Goal: Communication & Community: Answer question/provide support

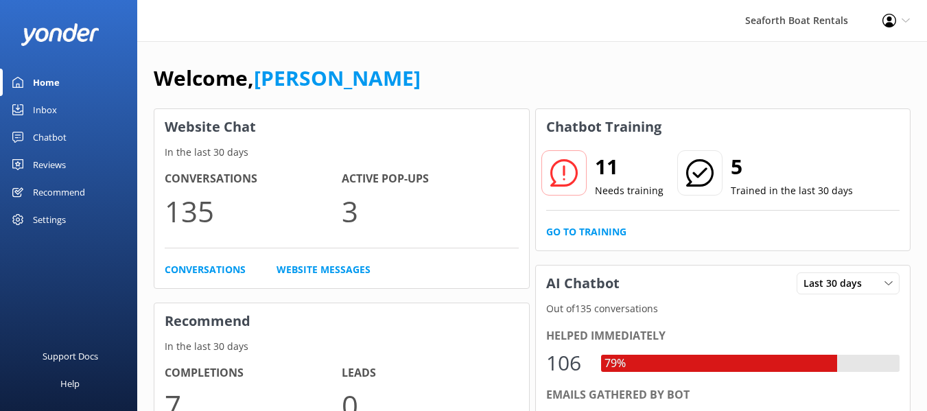
click at [574, 240] on div "11 Needs training 5 Trained in the last 30 days Go to Training" at bounding box center [723, 198] width 375 height 106
click at [574, 236] on link "Go to Training" at bounding box center [586, 231] width 80 height 15
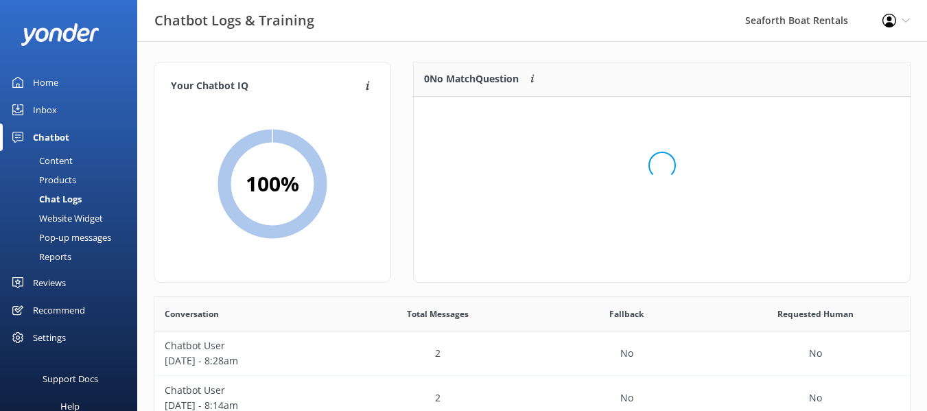
scroll to position [162, 485]
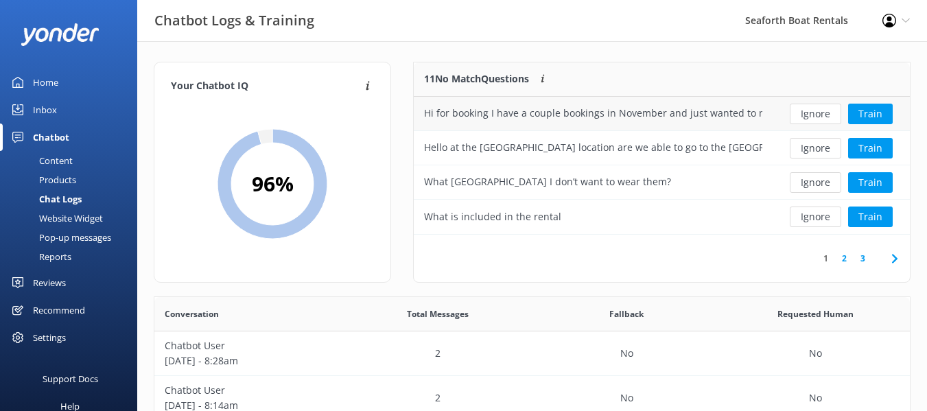
click at [640, 107] on div "Hi for booking I have a couple bookings in November and just wanted to make sur…" at bounding box center [593, 113] width 338 height 15
click at [758, 113] on div "Hi for booking I have a couple bookings in November and just wanted to make sur…" at bounding box center [593, 113] width 338 height 15
click at [866, 118] on button "Train" at bounding box center [870, 114] width 45 height 21
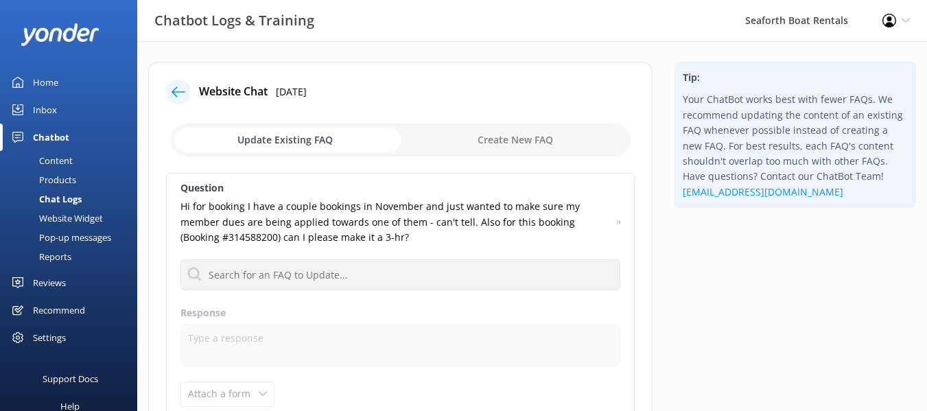
click at [180, 95] on icon at bounding box center [179, 92] width 14 height 14
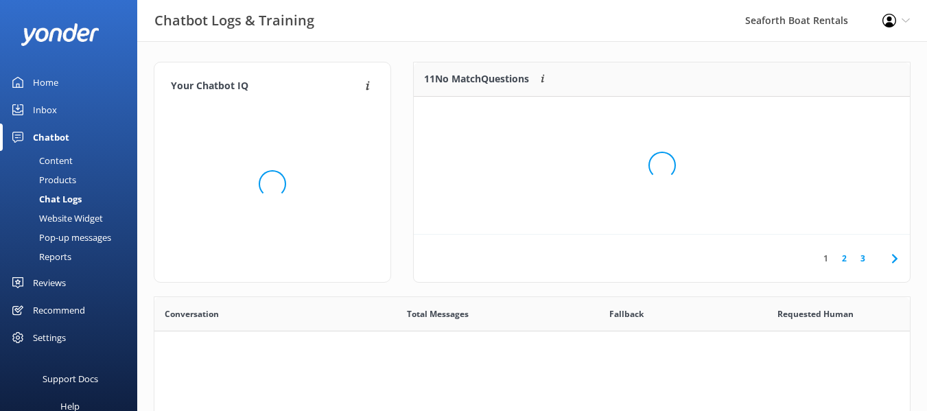
scroll to position [471, 745]
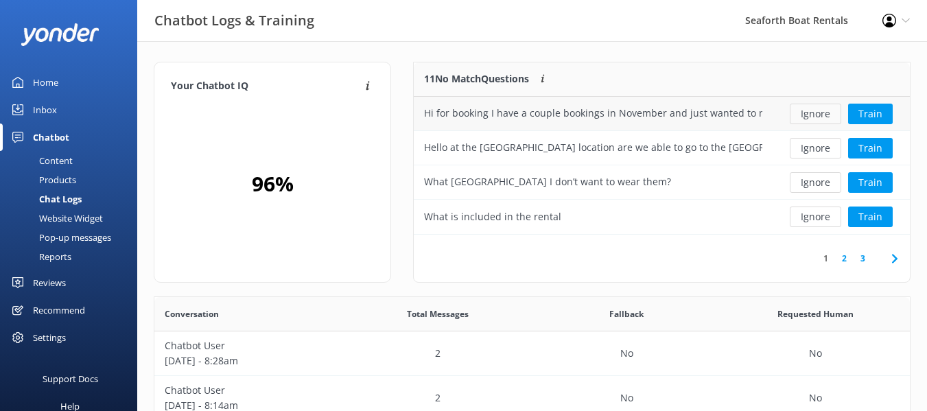
click at [836, 112] on button "Ignore" at bounding box center [815, 114] width 51 height 21
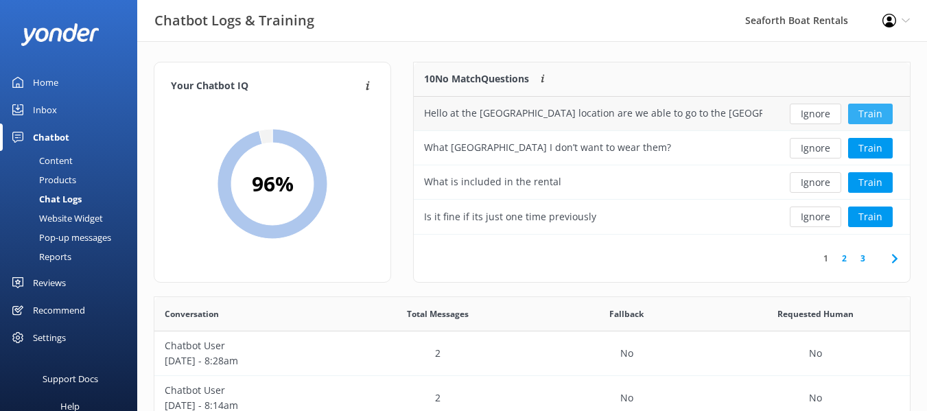
click at [887, 119] on button "Train" at bounding box center [870, 114] width 45 height 21
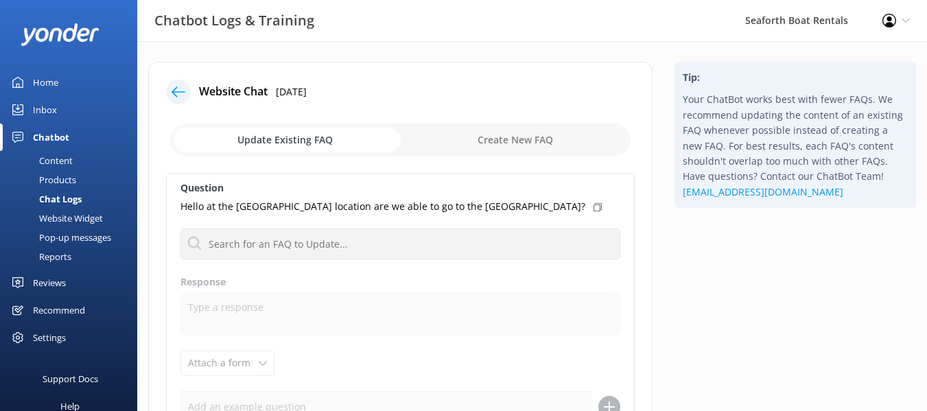
click at [500, 137] on input "checkbox" at bounding box center [400, 140] width 461 height 33
checkbox input "true"
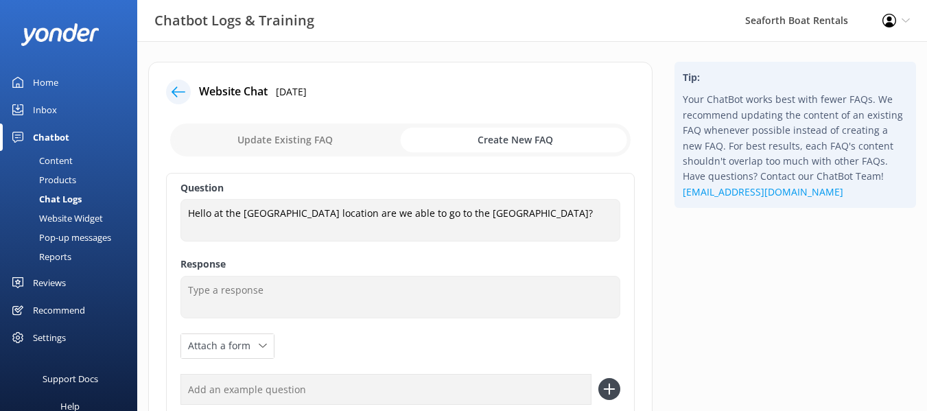
click at [440, 275] on div "Question Hello at the [GEOGRAPHIC_DATA] location are we able to go to the [GEOG…" at bounding box center [400, 320] width 469 height 294
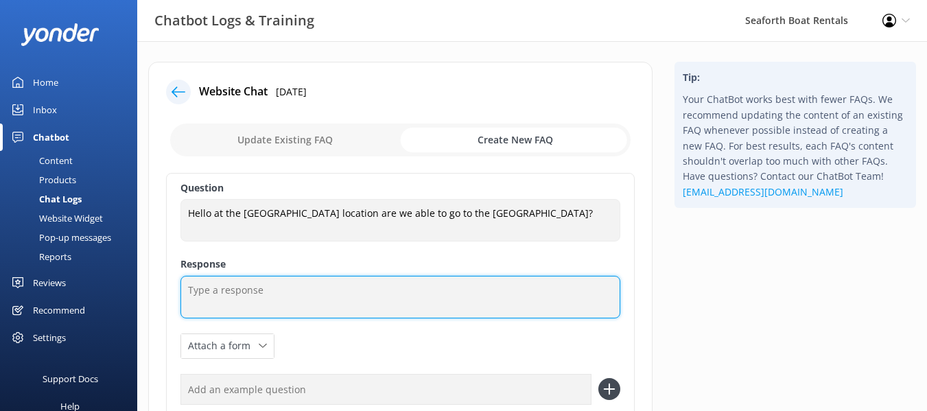
click at [440, 282] on textarea at bounding box center [400, 297] width 440 height 43
type textarea "O"
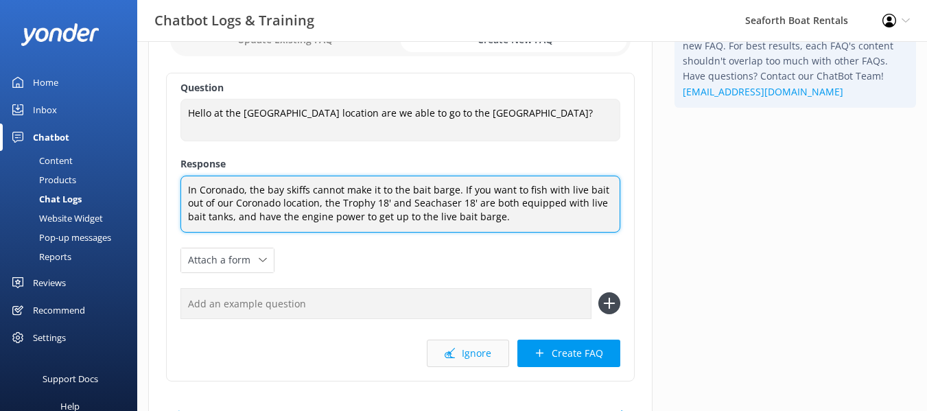
scroll to position [181, 0]
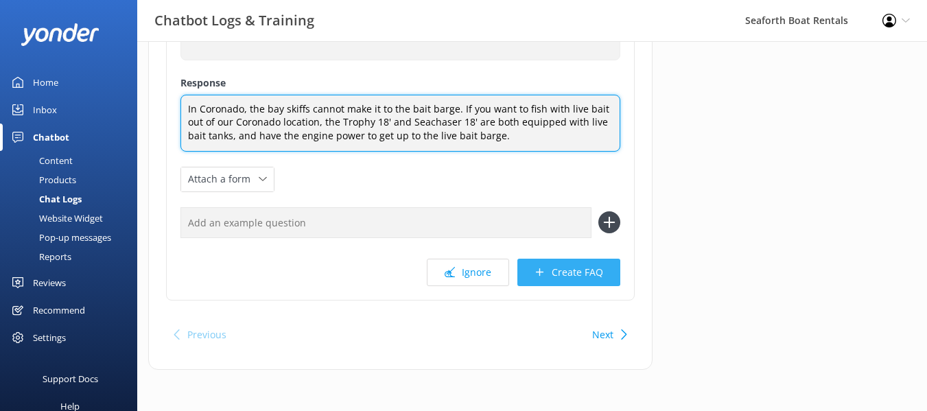
type textarea "In Coronado, the bay skiffs cannot make it to the bait barge. If you want to fi…"
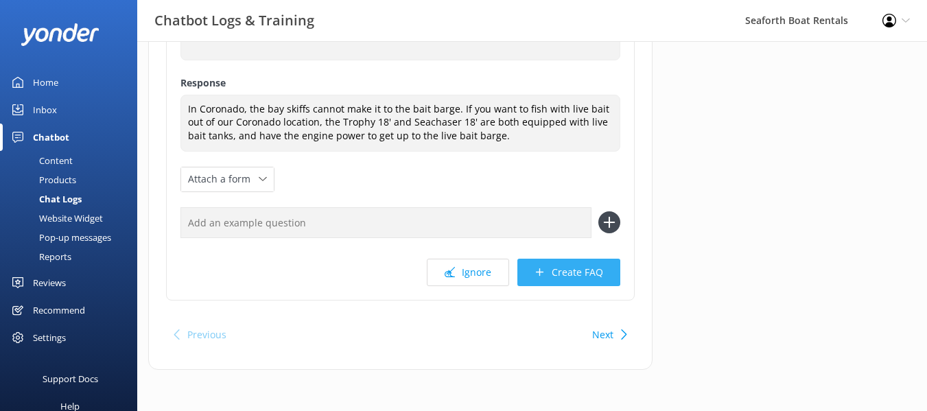
click at [576, 277] on button "Create FAQ" at bounding box center [568, 272] width 103 height 27
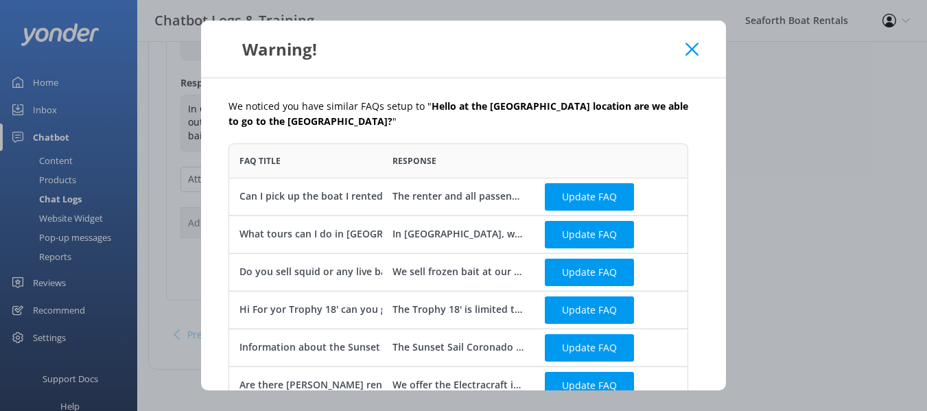
scroll to position [539, 450]
click at [688, 43] on icon at bounding box center [692, 50] width 13 height 14
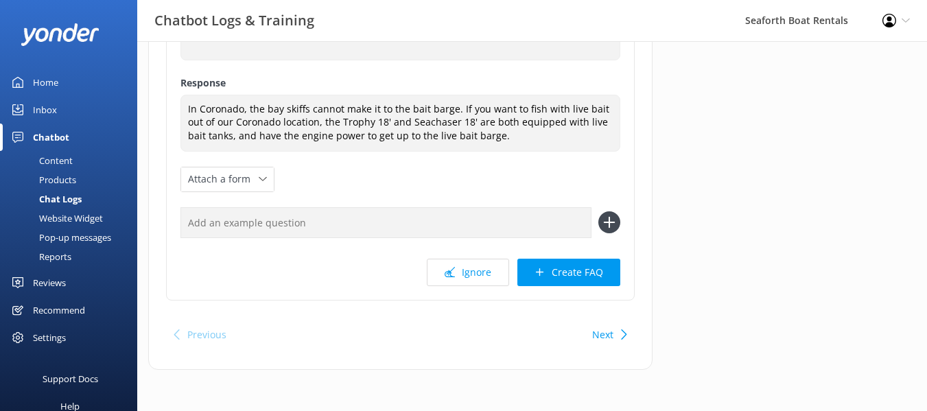
click at [420, 218] on input "text" at bounding box center [385, 222] width 411 height 31
type input "Which Coronado fishing boats come with bait tanks?"
click at [618, 224] on icon at bounding box center [609, 222] width 22 height 22
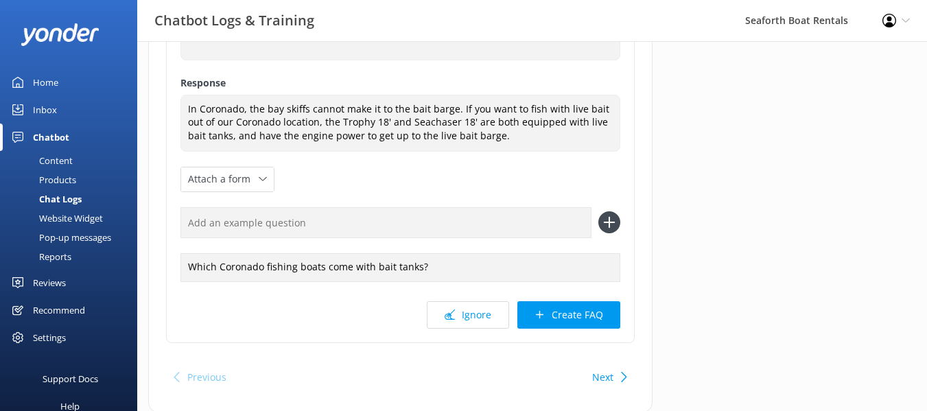
click at [526, 219] on input "text" at bounding box center [385, 222] width 411 height 31
type input "Can I use live bait on a bay skiff in [GEOGRAPHIC_DATA]?"
click at [605, 229] on icon at bounding box center [609, 222] width 22 height 22
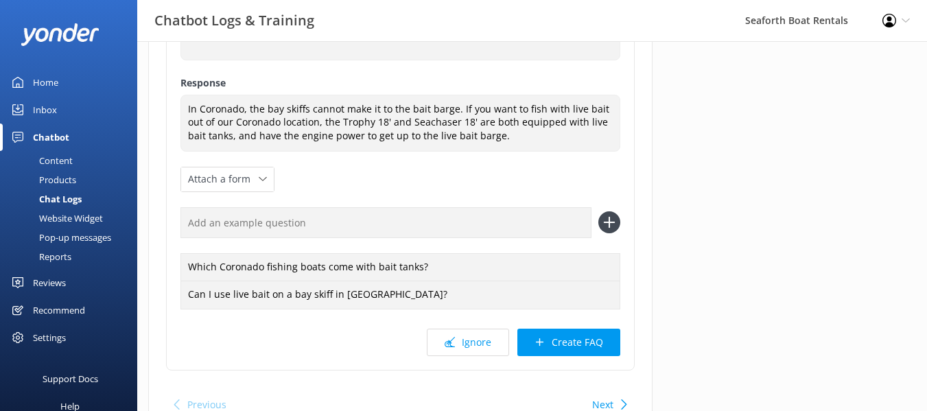
click at [517, 231] on input "text" at bounding box center [385, 222] width 411 height 31
type input "Does the Seachaser have a live bait tank?"
click at [599, 222] on icon at bounding box center [609, 222] width 22 height 22
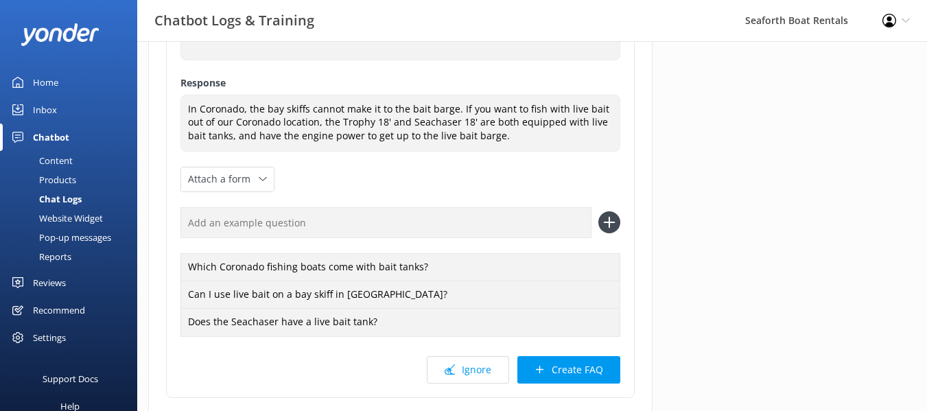
click at [495, 228] on input "text" at bounding box center [385, 222] width 411 height 31
type input "Does the Trophy have a live bait tank?"
click at [611, 220] on icon at bounding box center [609, 222] width 22 height 22
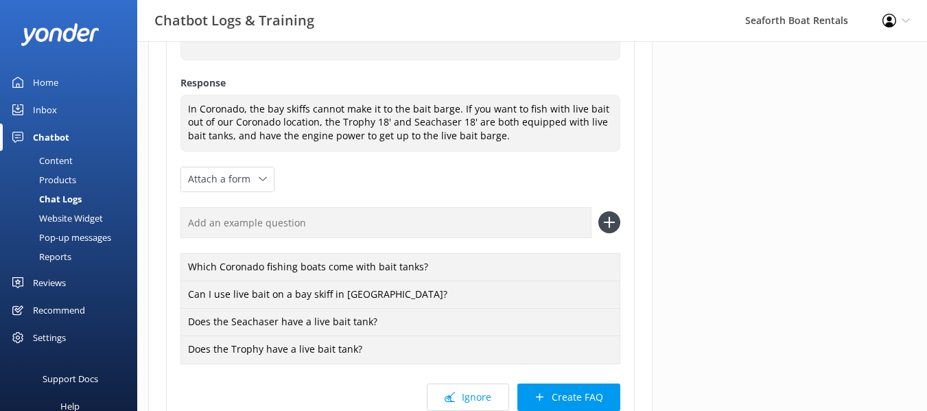
click at [541, 226] on input "text" at bounding box center [385, 222] width 411 height 31
type input "Do the bay skiffs in [GEOGRAPHIC_DATA] have live bait tanks?"
click at [611, 227] on icon at bounding box center [609, 222] width 22 height 22
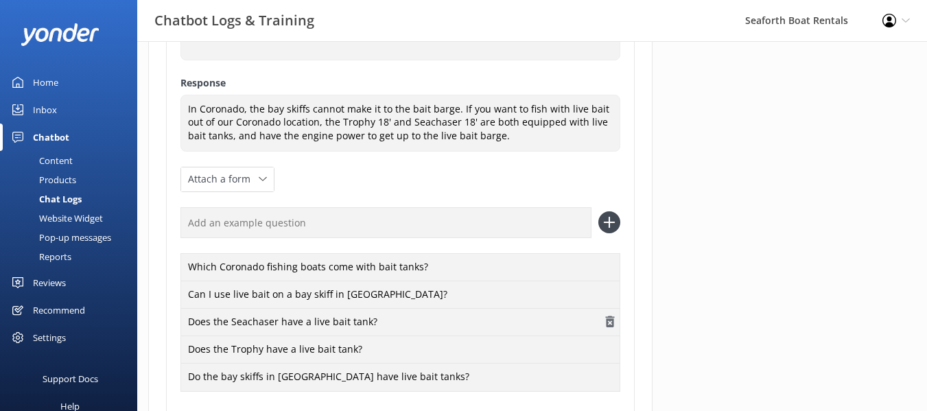
scroll to position [291, 0]
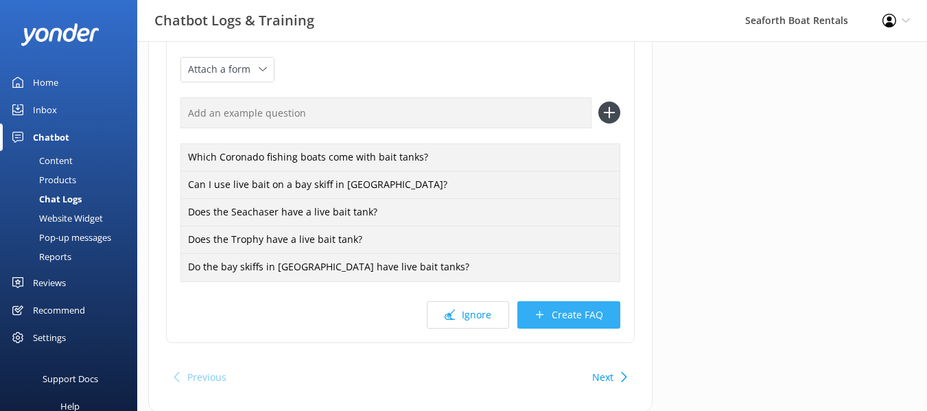
click at [558, 313] on button "Create FAQ" at bounding box center [568, 314] width 103 height 27
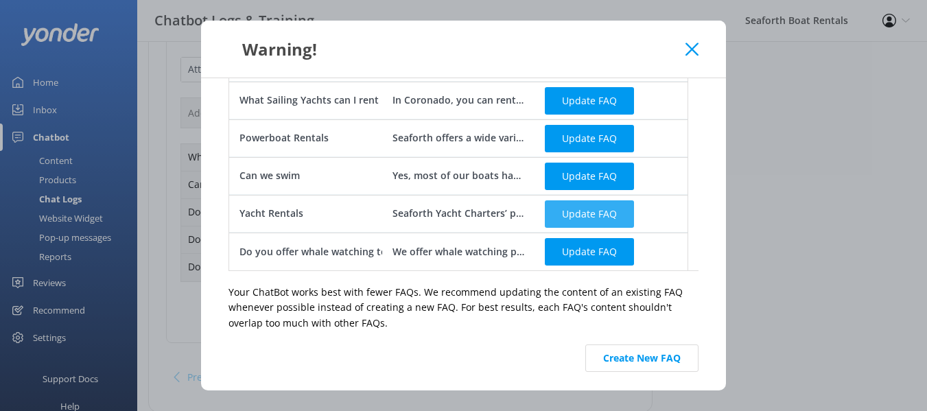
scroll to position [424, 0]
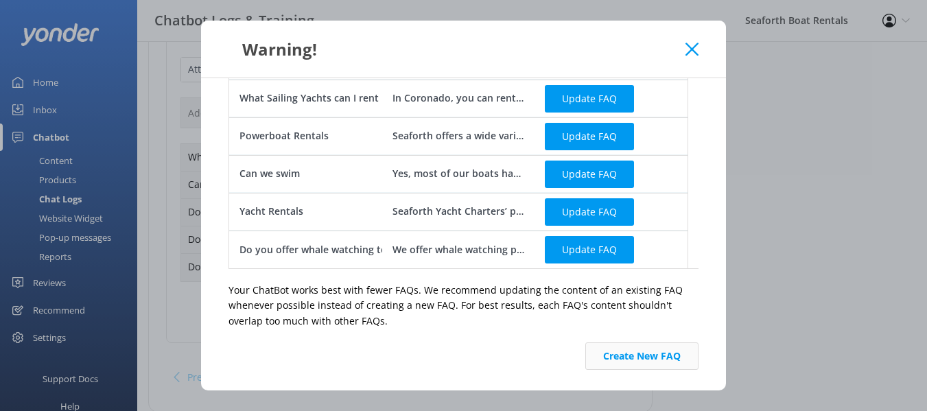
click at [616, 342] on button "Create New FAQ" at bounding box center [641, 355] width 113 height 27
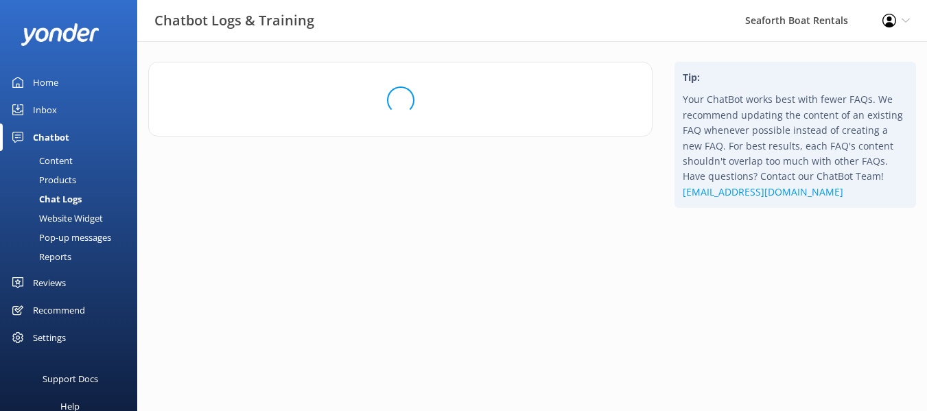
scroll to position [0, 0]
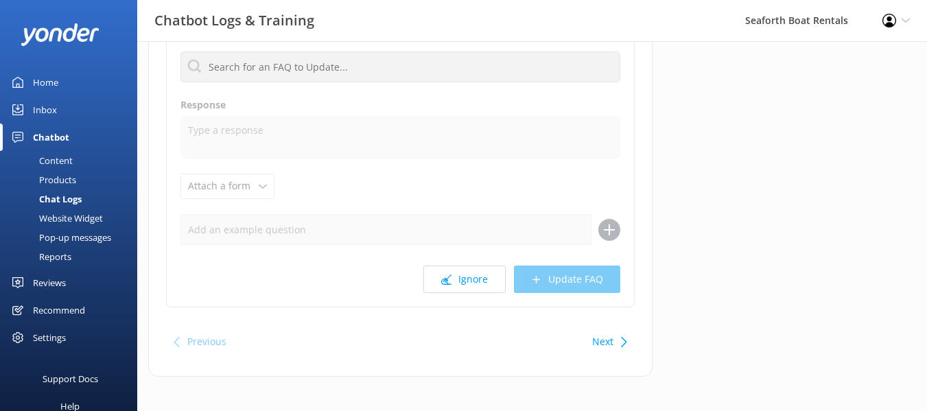
scroll to position [184, 0]
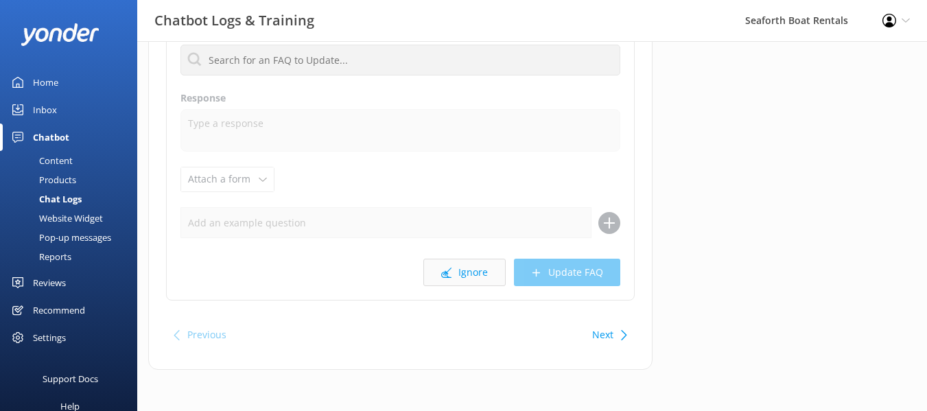
click at [454, 267] on button "Ignore" at bounding box center [464, 272] width 82 height 27
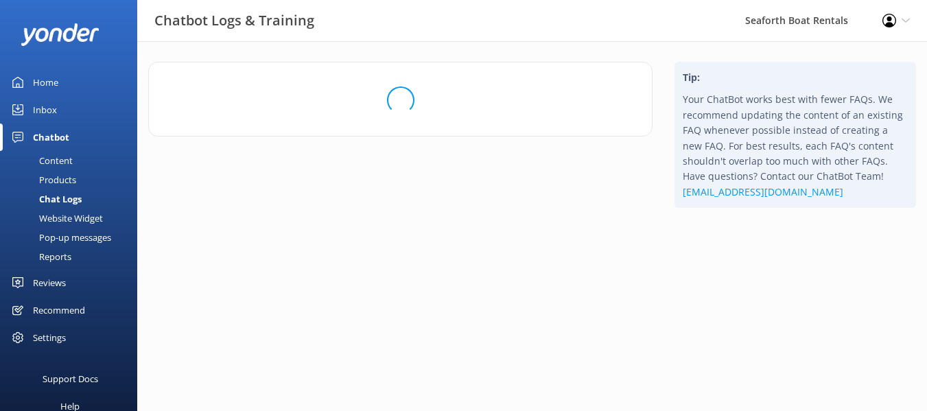
scroll to position [0, 0]
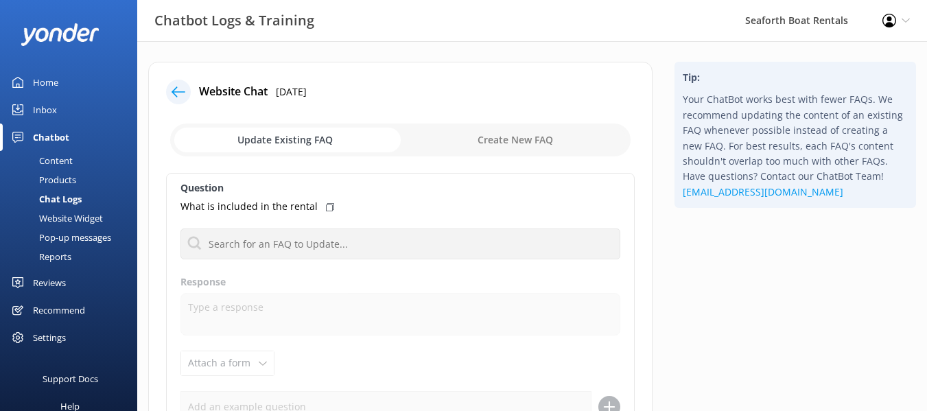
scroll to position [137, 0]
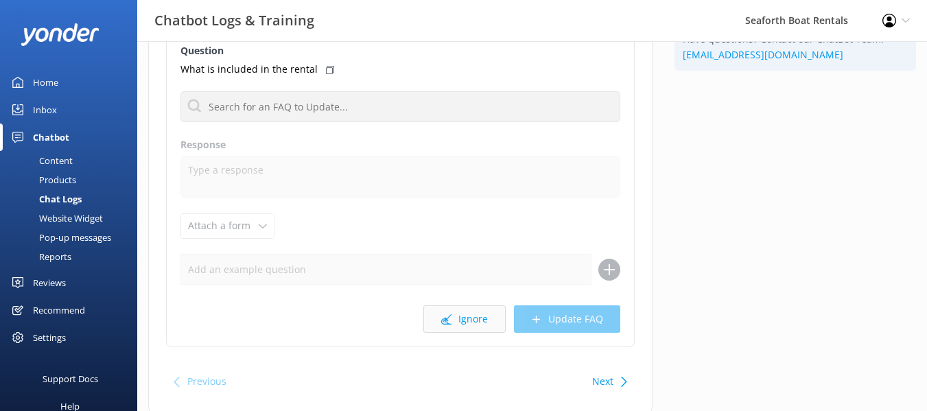
click at [473, 323] on button "Ignore" at bounding box center [464, 318] width 82 height 27
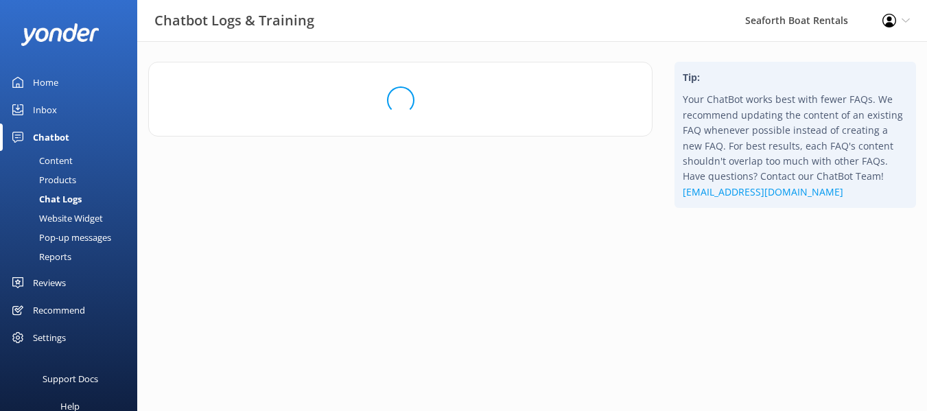
scroll to position [0, 0]
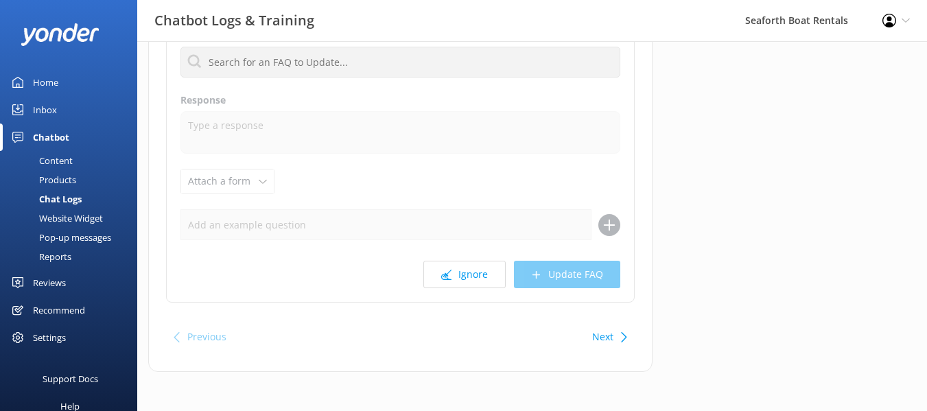
scroll to position [184, 0]
click at [471, 279] on button "Ignore" at bounding box center [464, 272] width 82 height 27
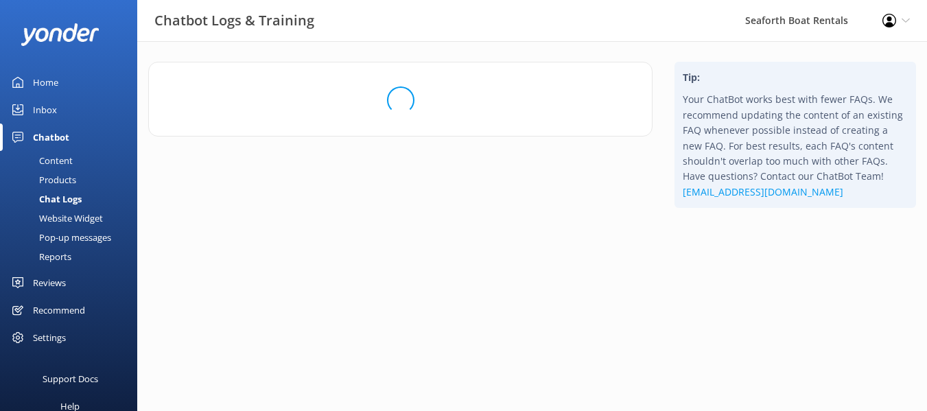
scroll to position [0, 0]
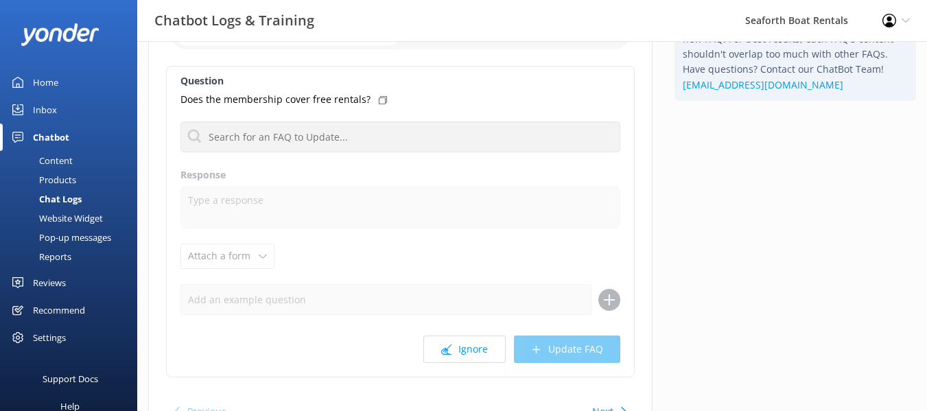
scroll to position [137, 0]
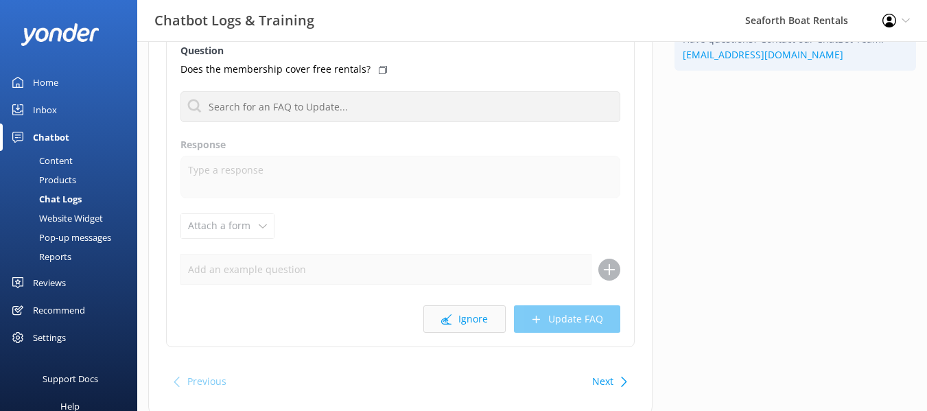
click at [469, 320] on button "Ignore" at bounding box center [464, 318] width 82 height 27
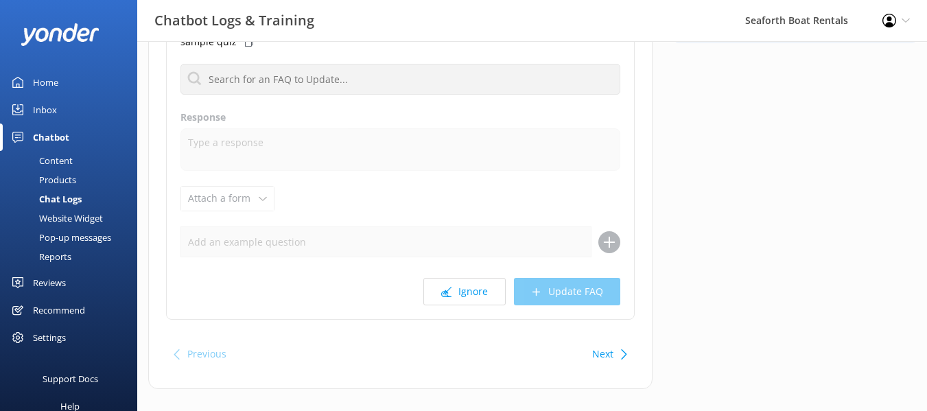
scroll to position [184, 0]
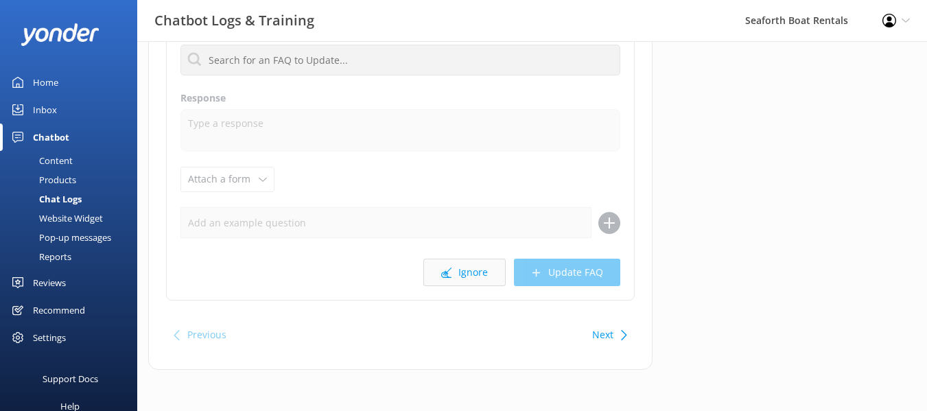
click at [466, 281] on button "Ignore" at bounding box center [464, 272] width 82 height 27
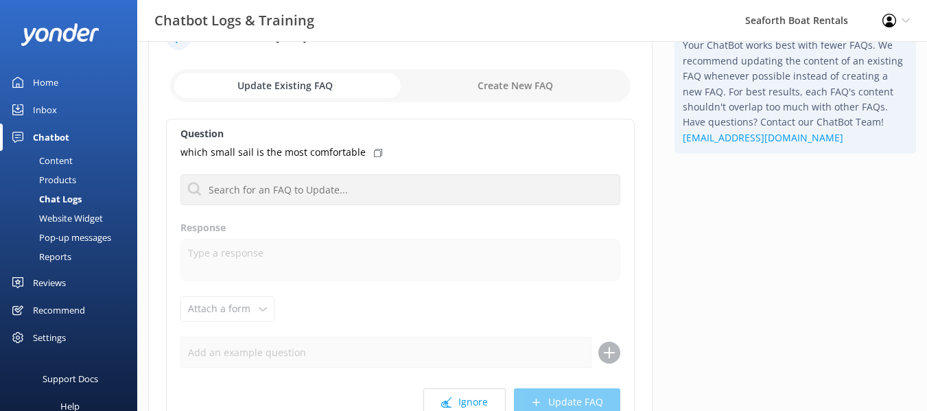
scroll to position [184, 0]
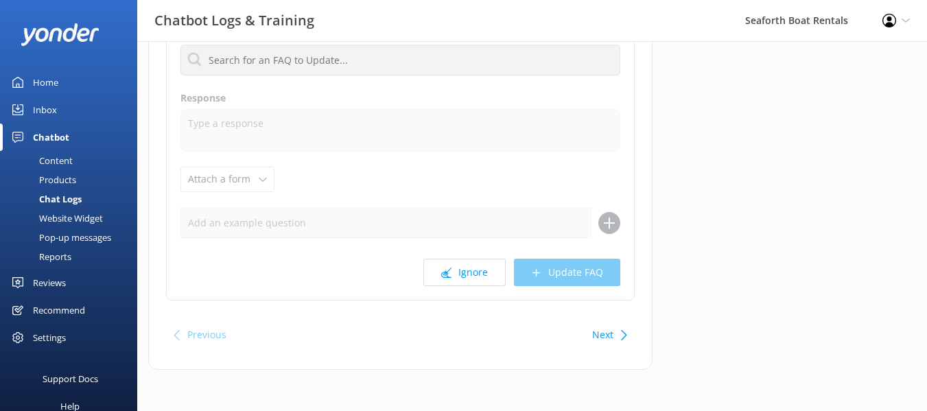
click at [469, 273] on button "Ignore" at bounding box center [464, 272] width 82 height 27
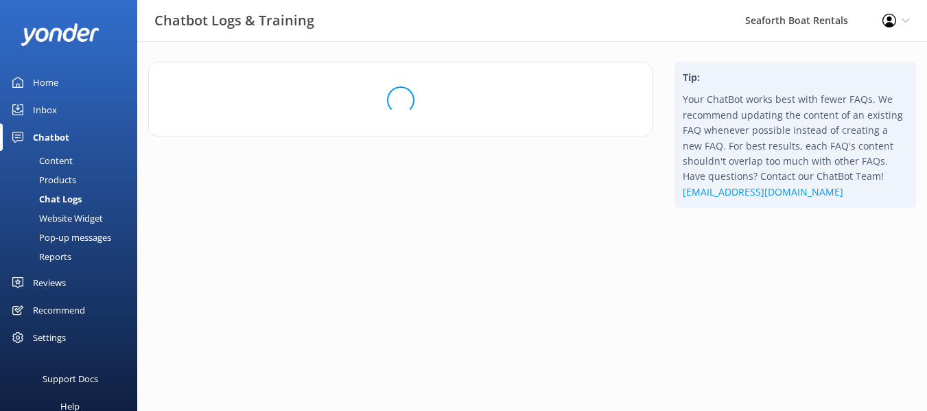
scroll to position [0, 0]
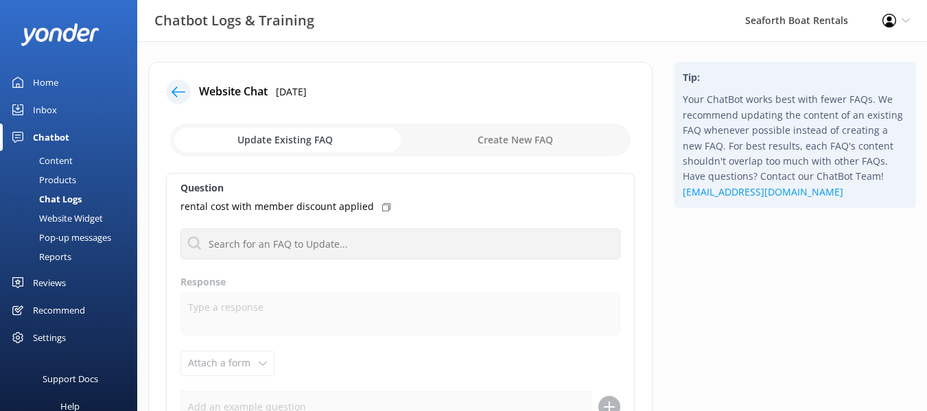
click at [45, 82] on div "Home" at bounding box center [45, 82] width 25 height 27
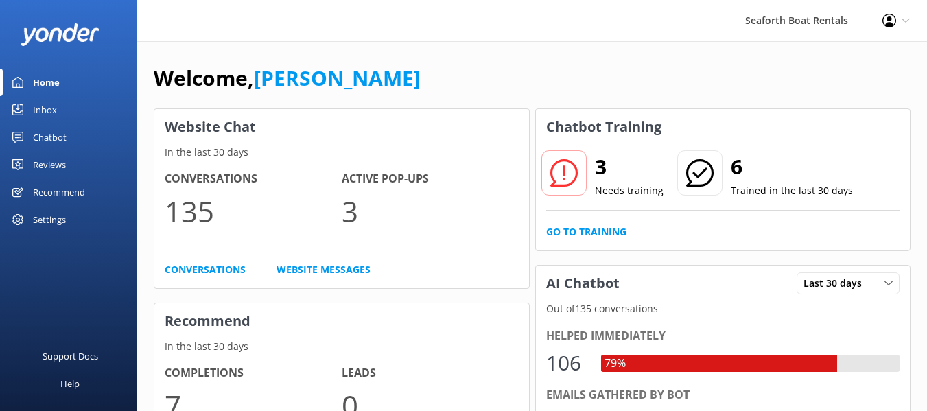
click at [574, 242] on div "3 Needs training 6 Trained in the last 30 days Go to Training" at bounding box center [723, 198] width 375 height 106
click at [580, 233] on link "Go to Training" at bounding box center [586, 231] width 80 height 15
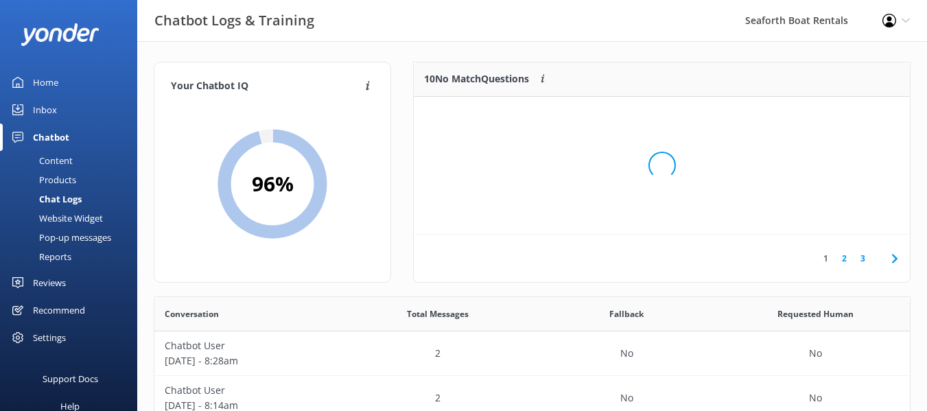
scroll to position [128, 485]
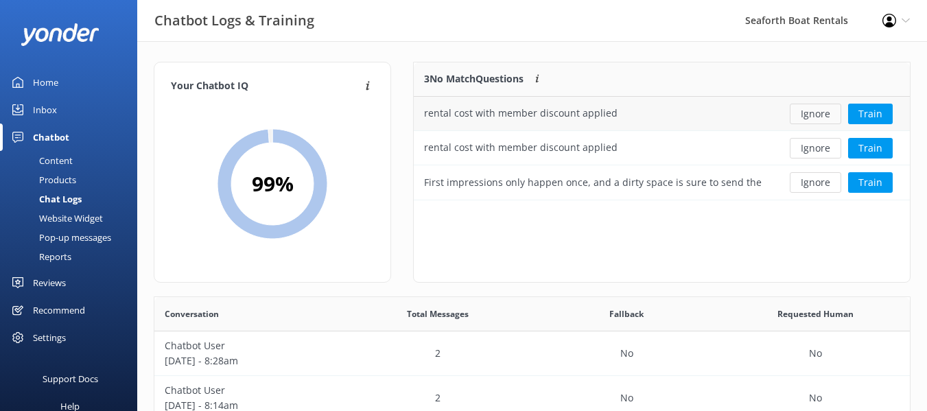
click at [824, 116] on button "Ignore" at bounding box center [815, 114] width 51 height 21
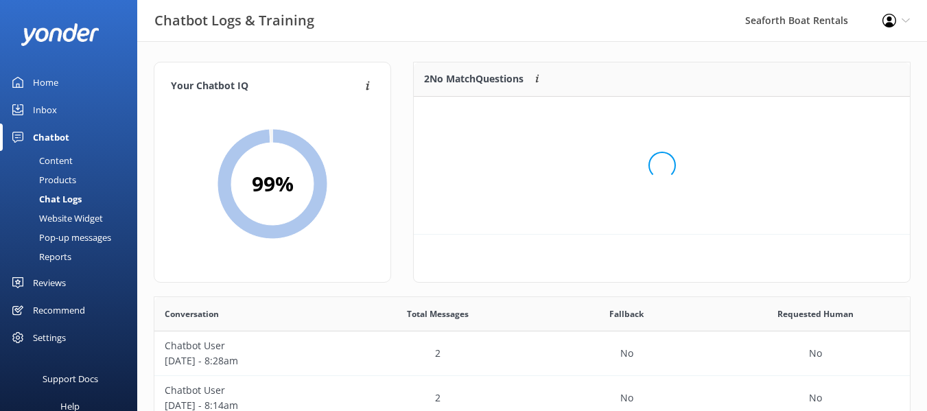
scroll to position [93, 485]
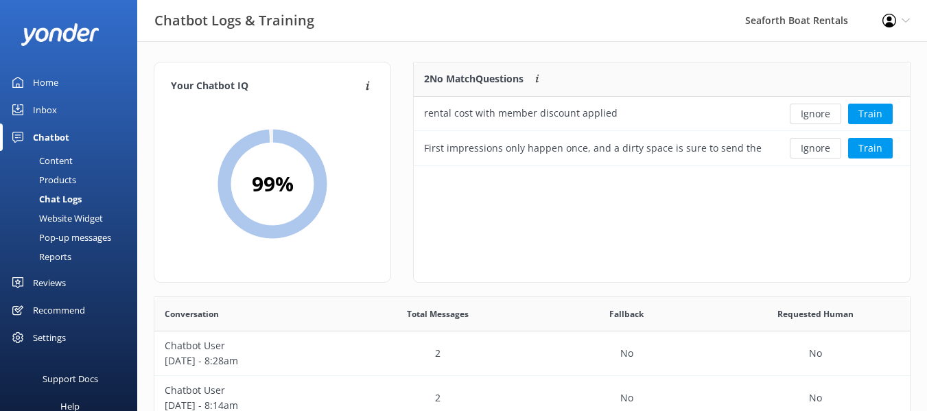
click at [824, 121] on button "Ignore" at bounding box center [815, 114] width 51 height 21
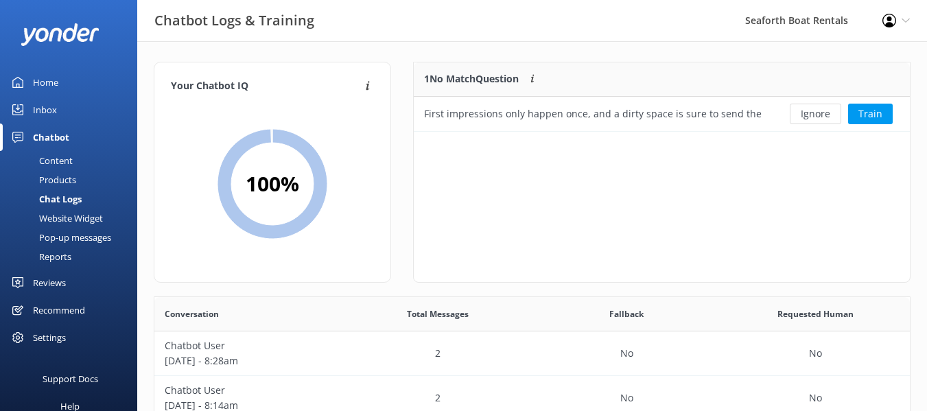
scroll to position [59, 485]
click at [820, 115] on button "Ignore" at bounding box center [815, 114] width 51 height 21
